Goal: Transaction & Acquisition: Purchase product/service

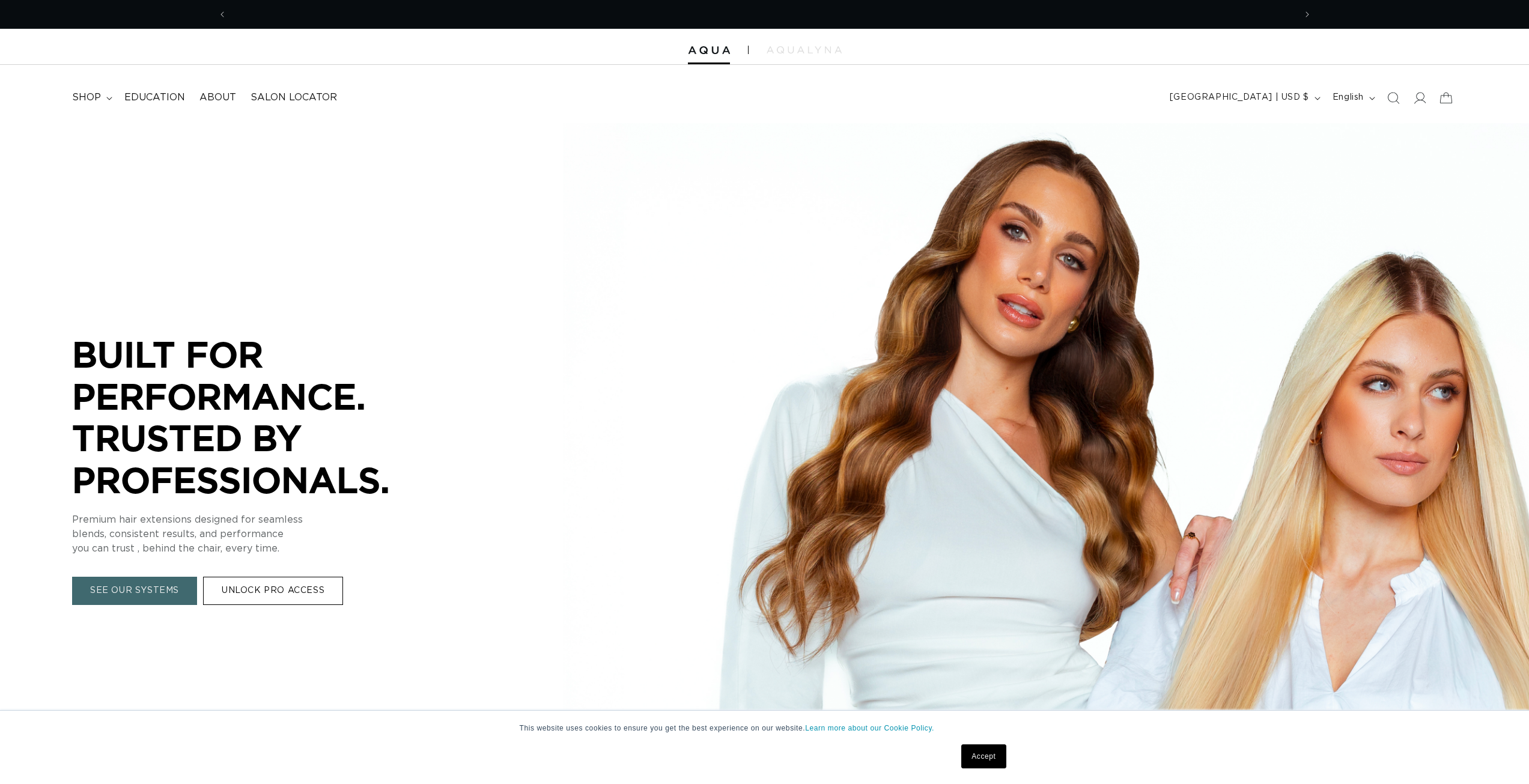
scroll to position [0, 1069]
click at [137, 102] on span "Education" at bounding box center [154, 98] width 60 height 13
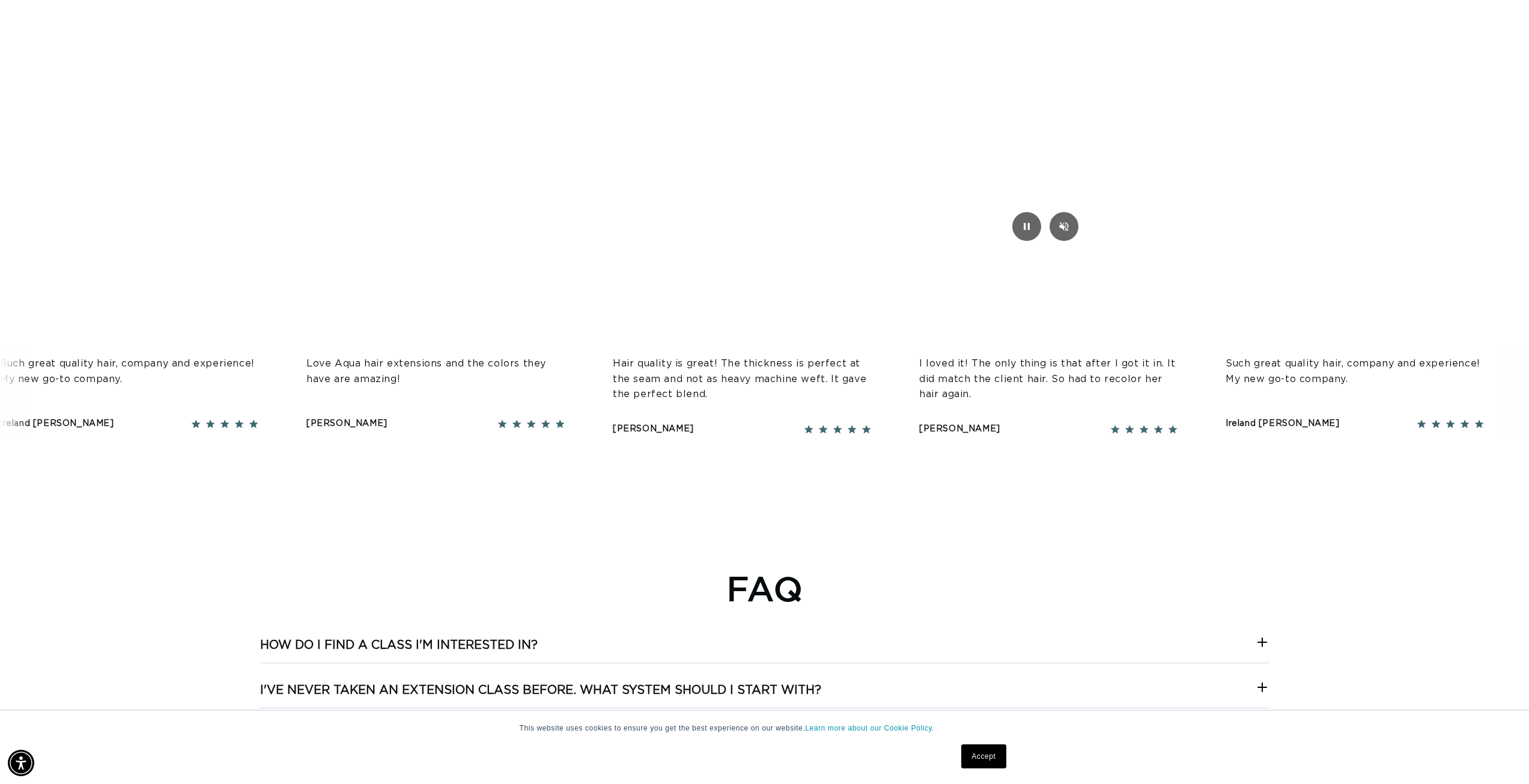
scroll to position [0, 1069]
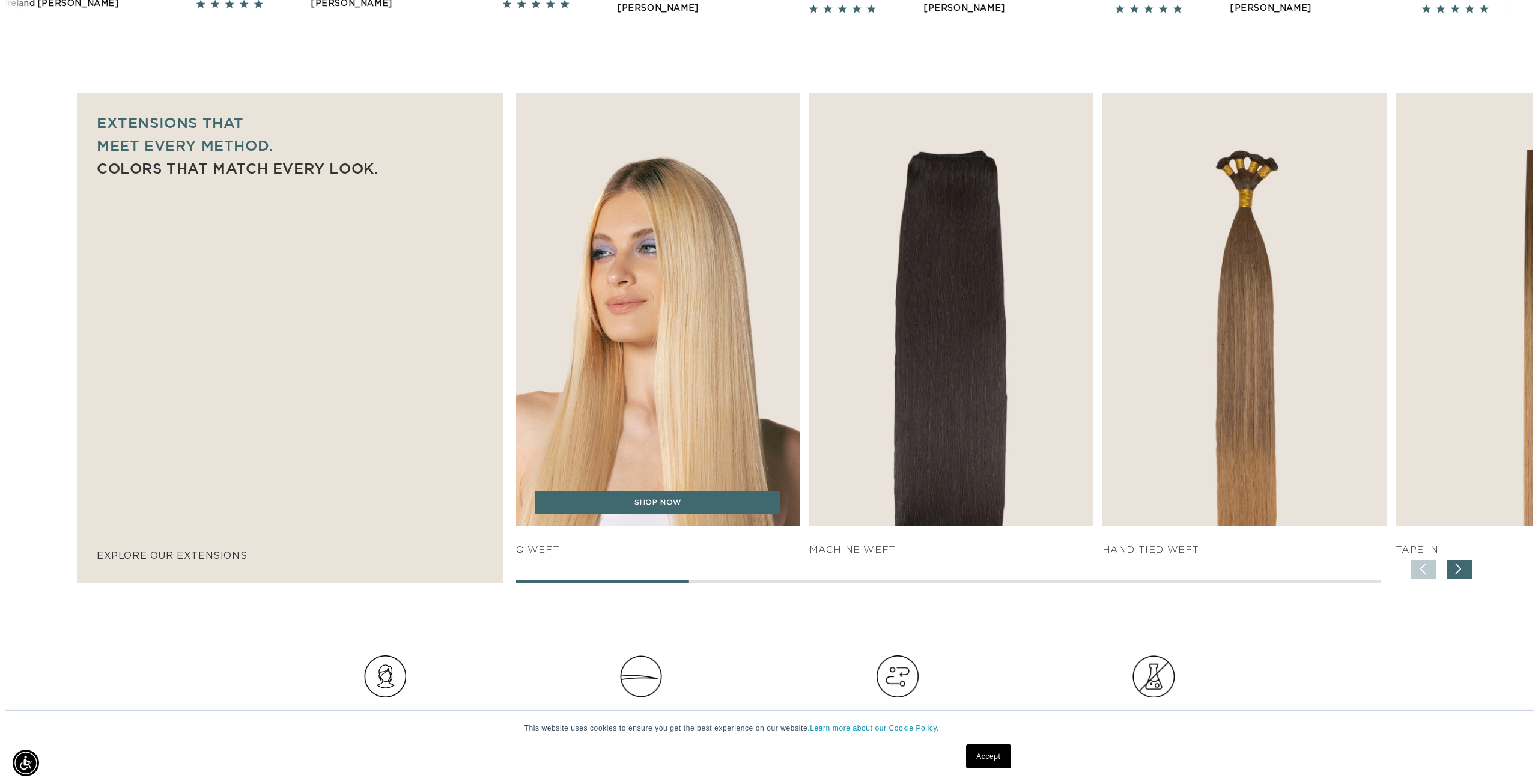
scroll to position [0, 2136]
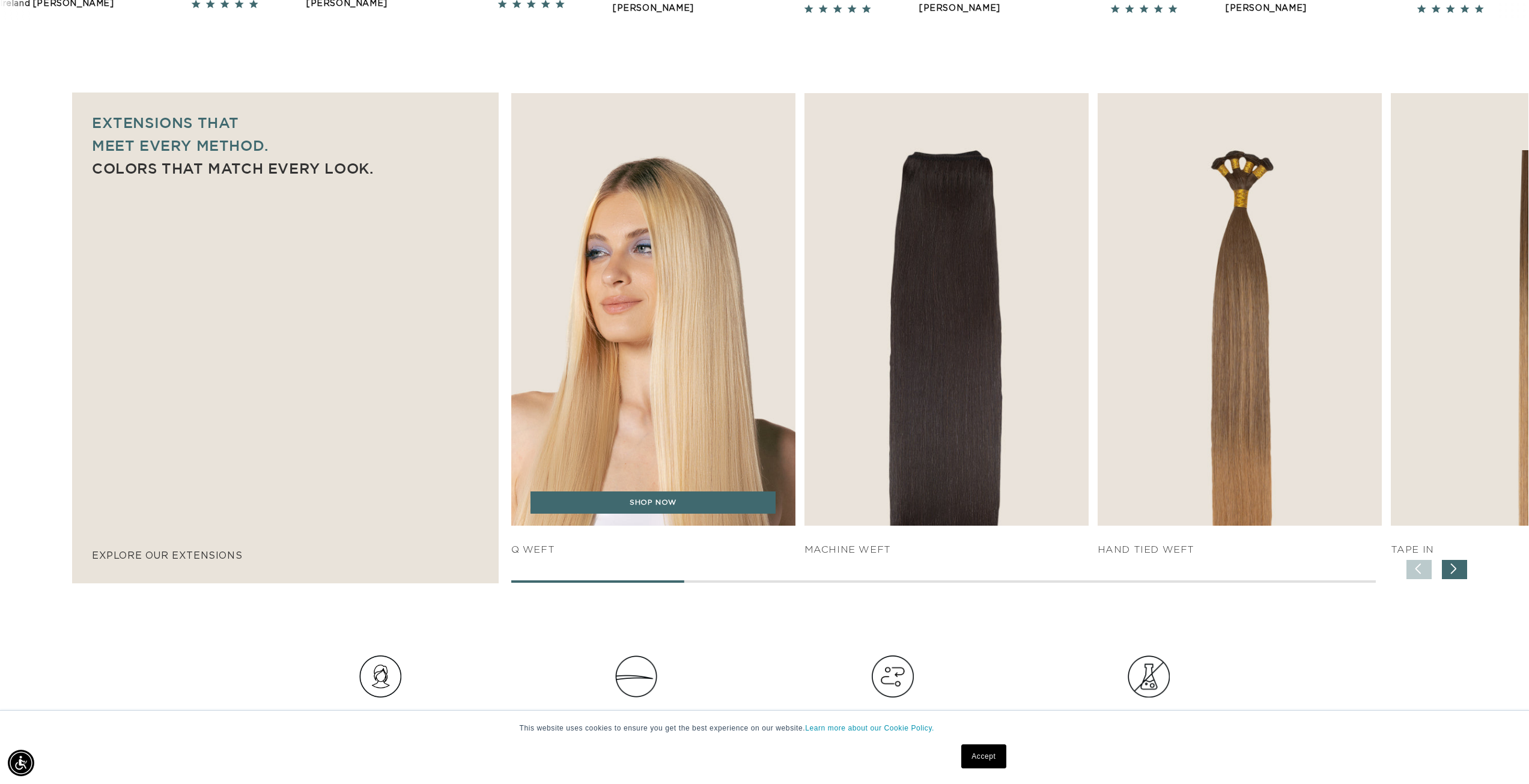
click at [610, 252] on img "1 / 7" at bounding box center [654, 309] width 299 height 455
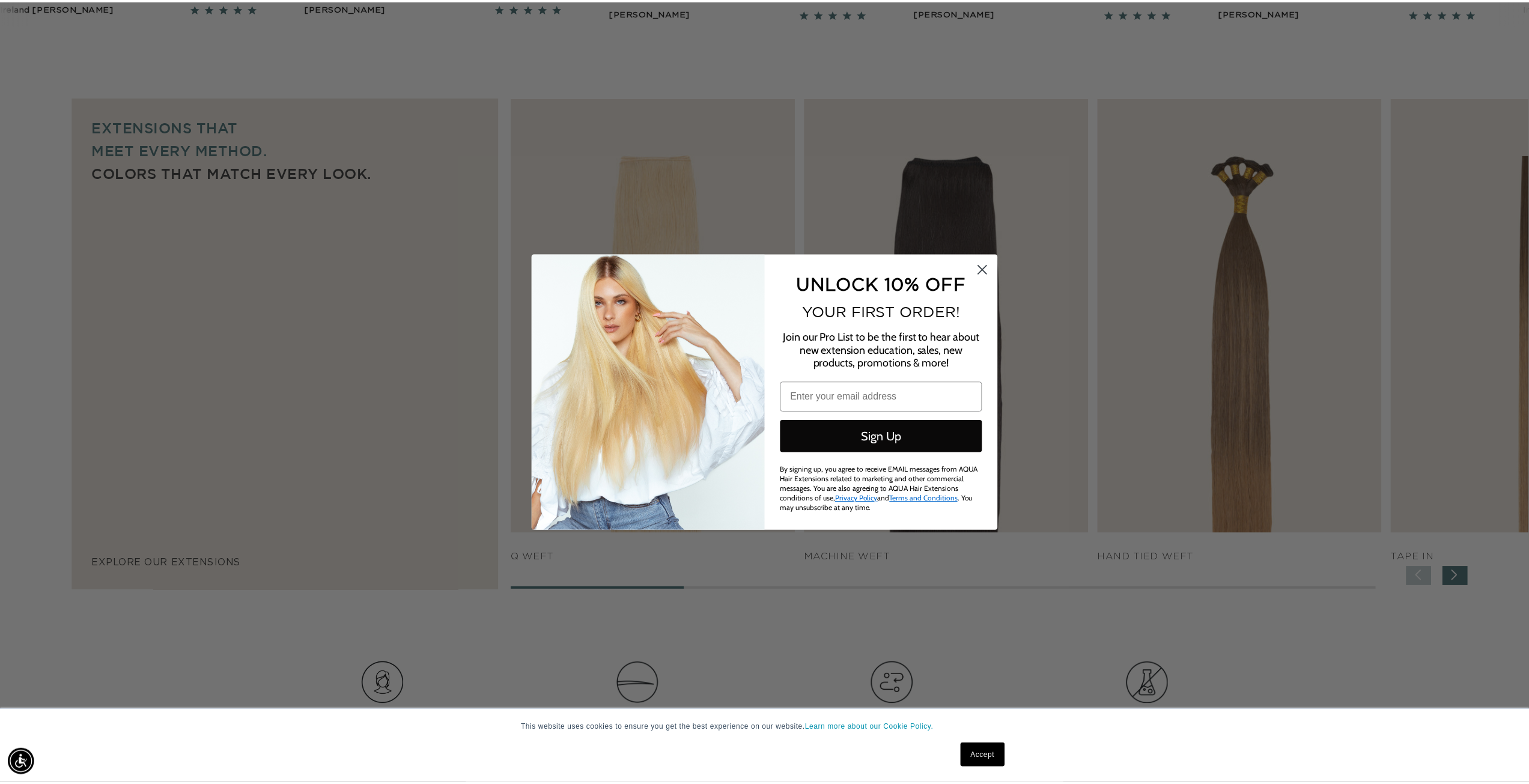
scroll to position [0, 0]
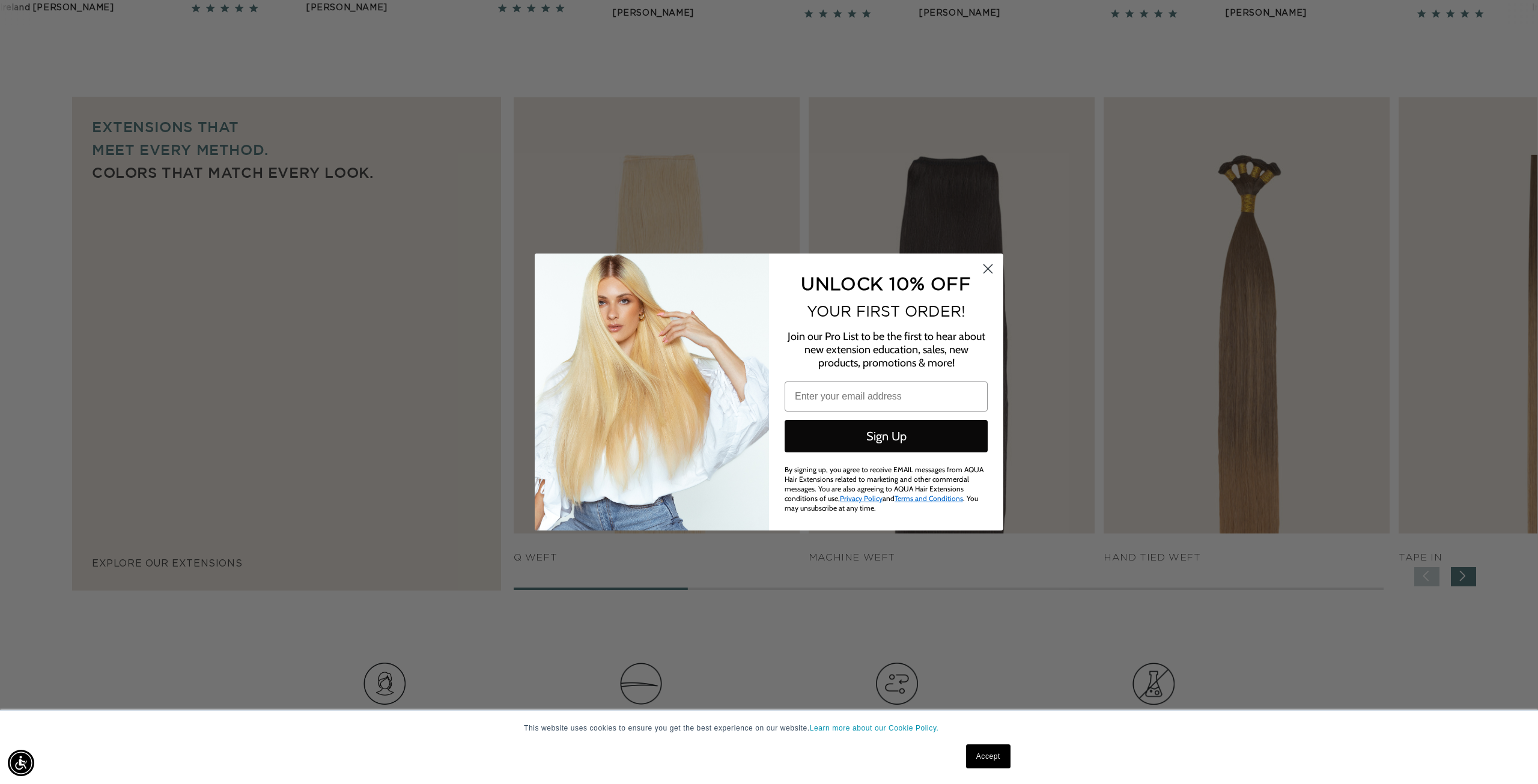
click at [989, 274] on circle "Close dialog" at bounding box center [988, 269] width 20 height 20
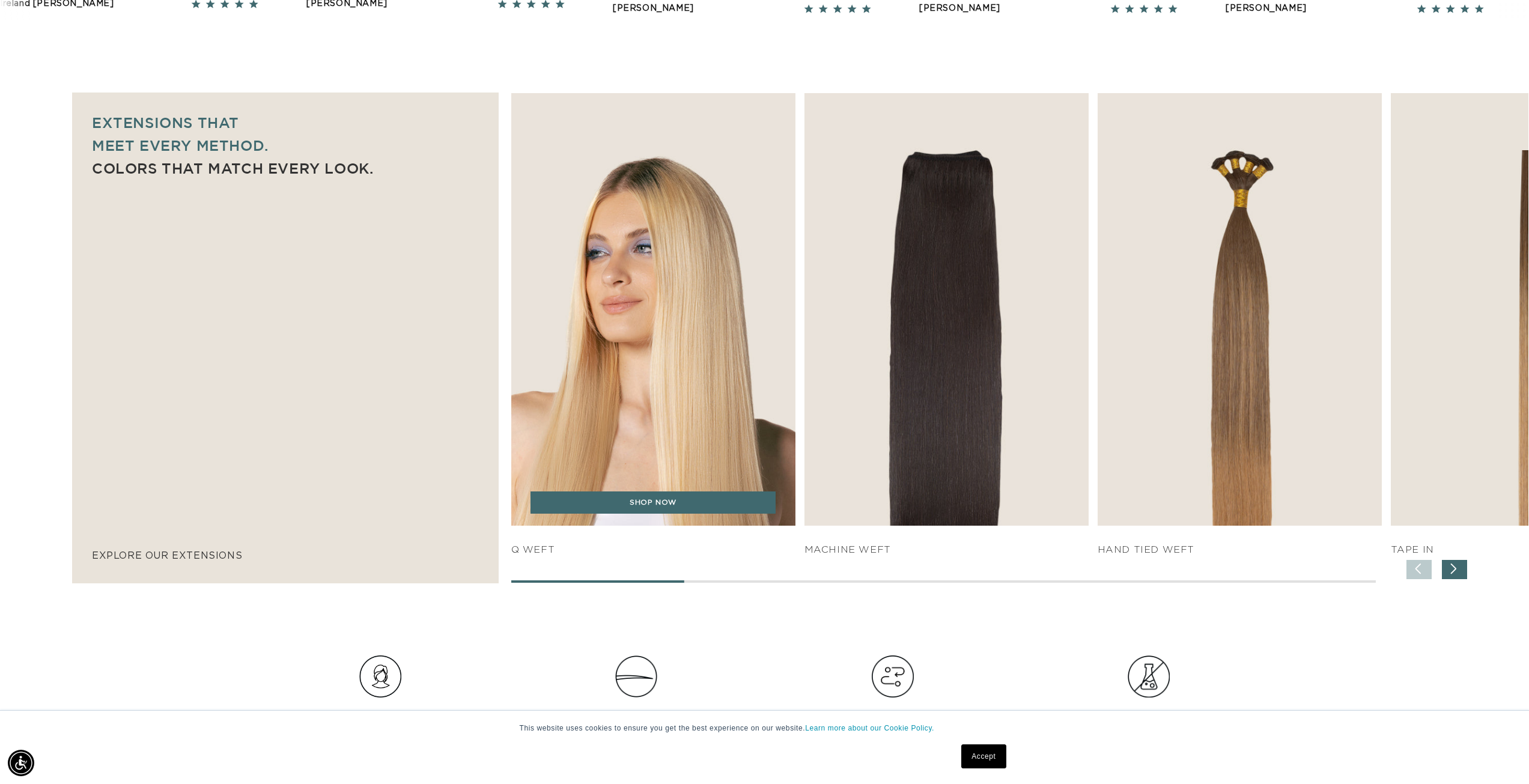
click at [721, 374] on img "1 / 7" at bounding box center [654, 309] width 299 height 455
click at [685, 513] on link "SHOP NOW" at bounding box center [653, 503] width 245 height 23
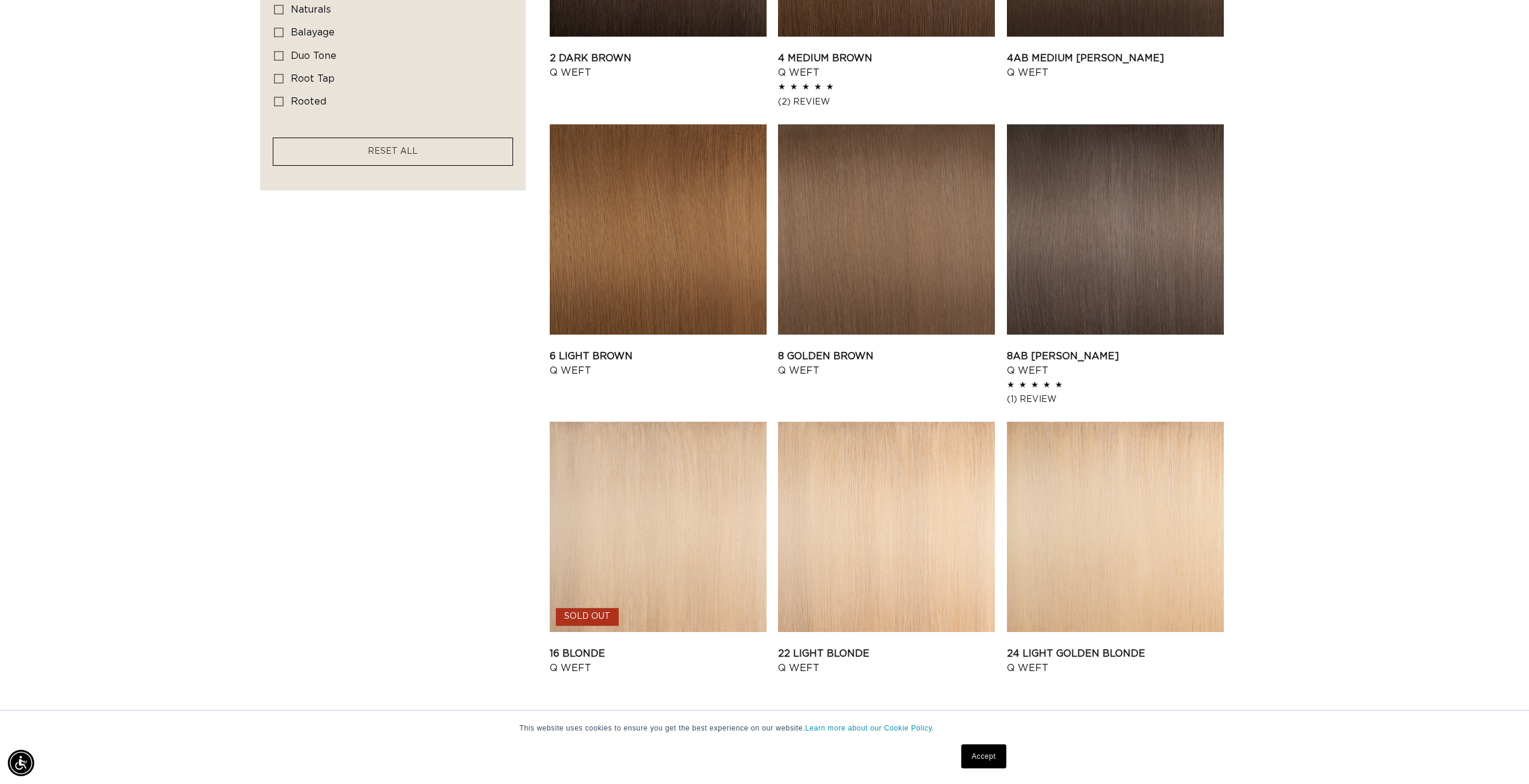
scroll to position [0, 1069]
click at [685, 646] on link "16 Blonde Q Weft" at bounding box center [658, 660] width 217 height 29
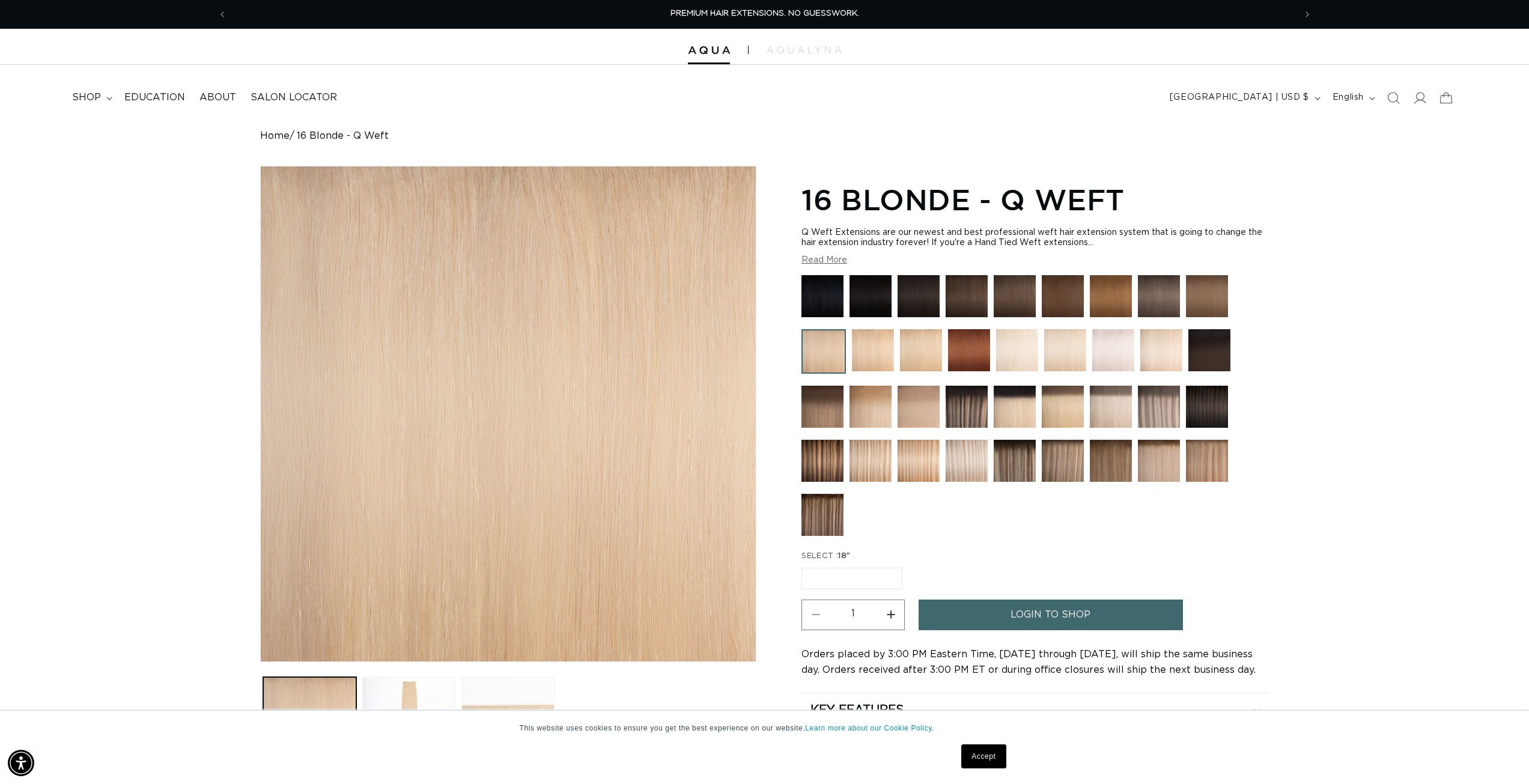
click at [869, 400] on img at bounding box center [870, 406] width 42 height 42
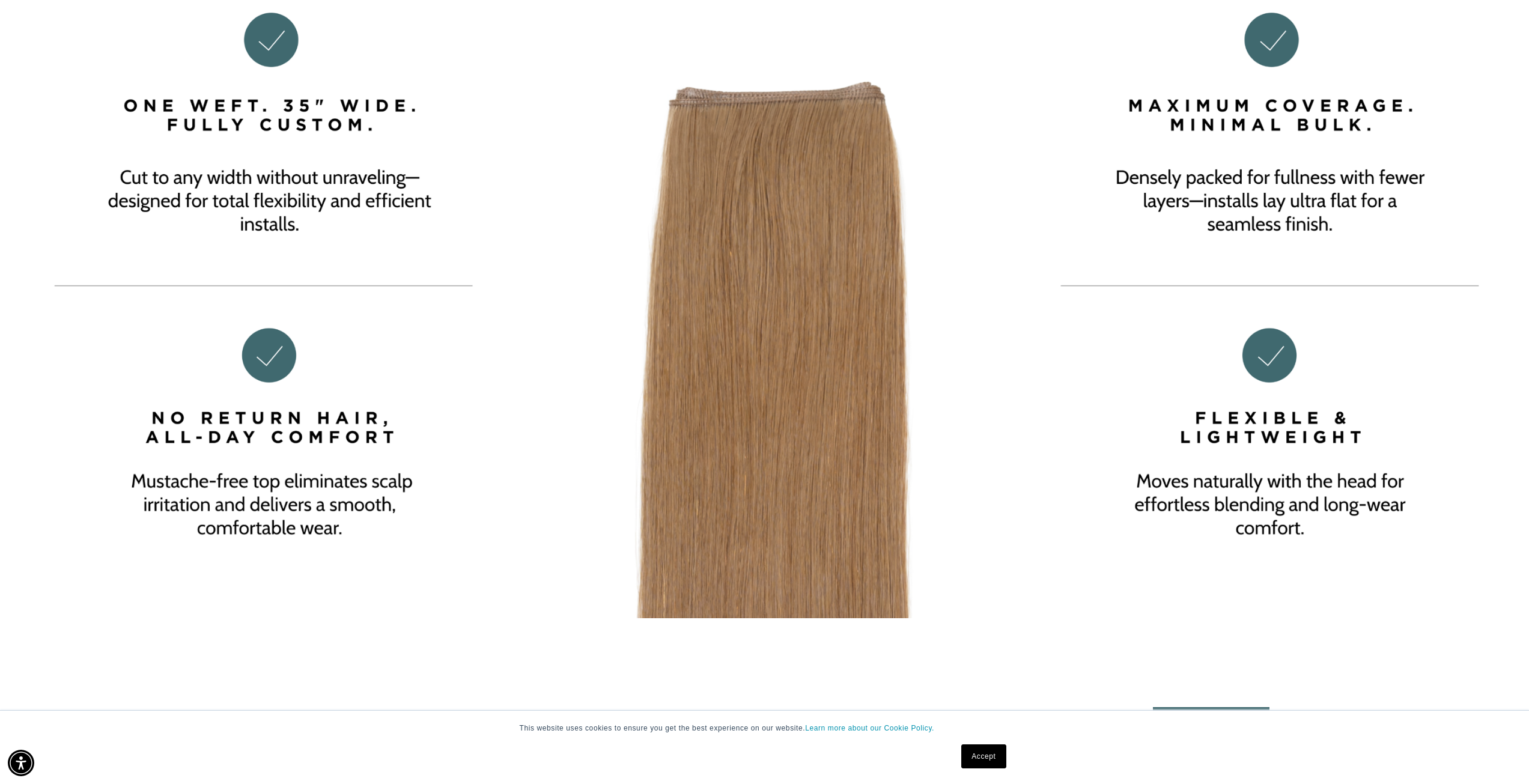
scroll to position [0, 1069]
